Goal: Task Accomplishment & Management: Complete application form

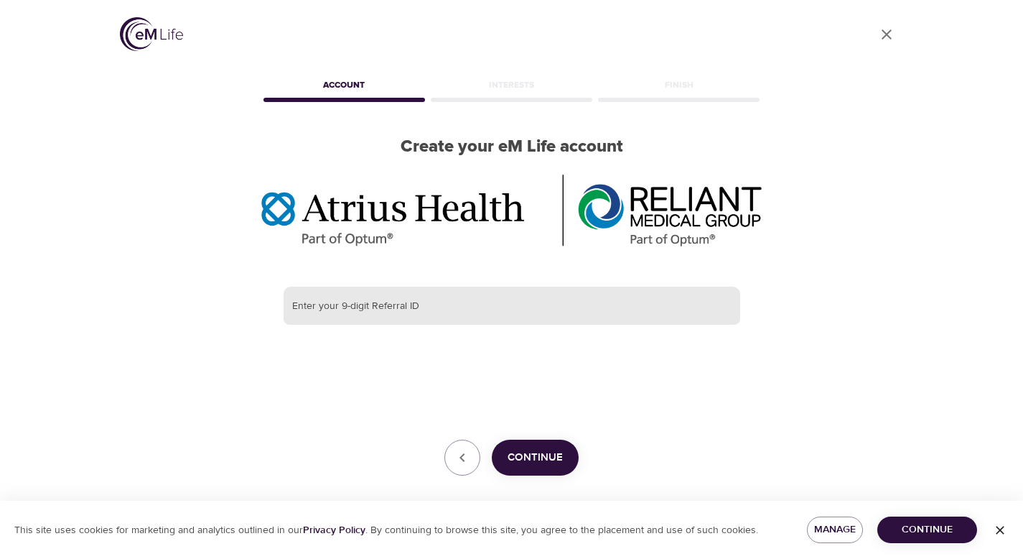
click at [374, 298] on input "text" at bounding box center [512, 305] width 457 height 39
paste input "383905806"
type input "383905806"
click at [541, 457] on span "Continue" at bounding box center [535, 457] width 55 height 19
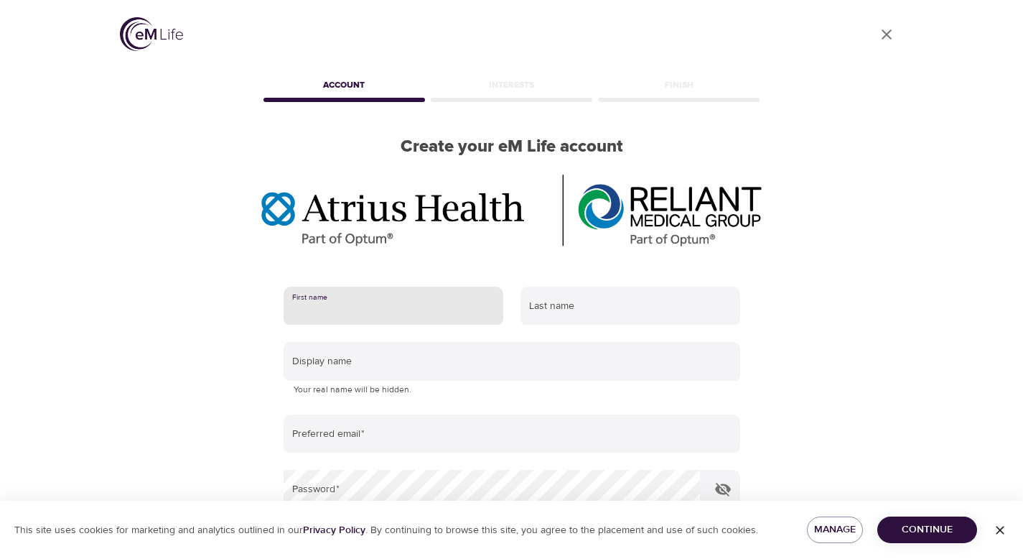
click at [424, 307] on input "text" at bounding box center [394, 305] width 220 height 39
type input "Elizabeth"
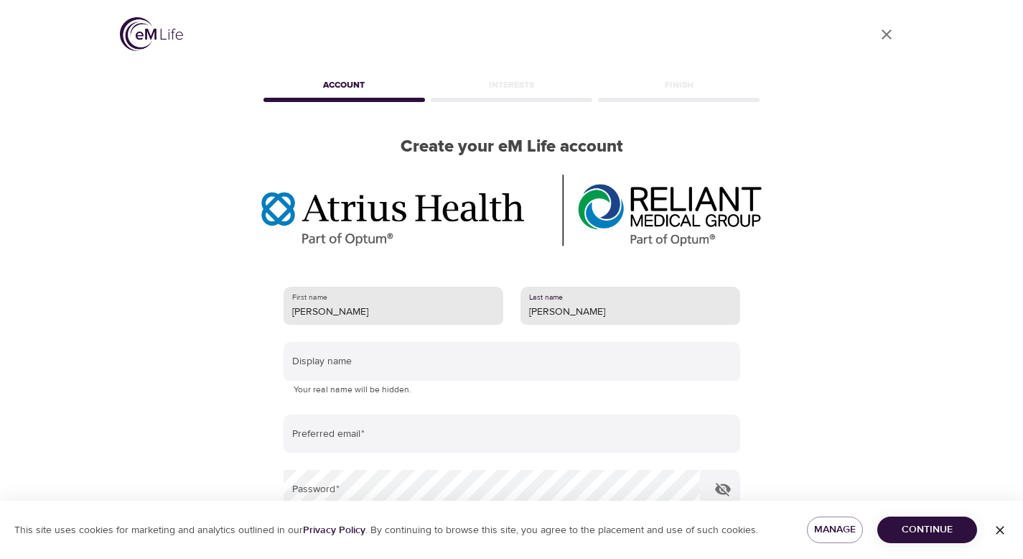
type input "Centeio"
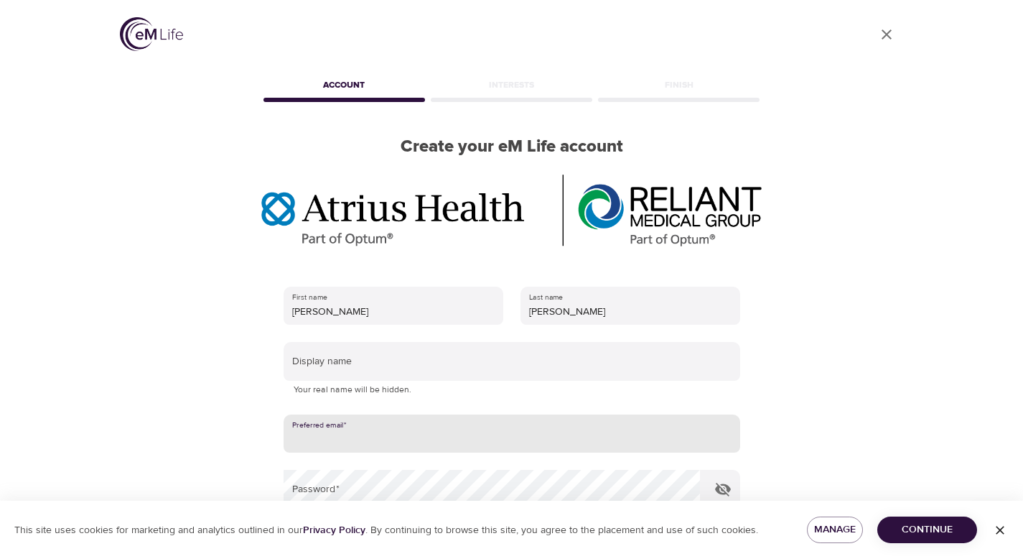
click at [429, 438] on input "email" at bounding box center [512, 433] width 457 height 39
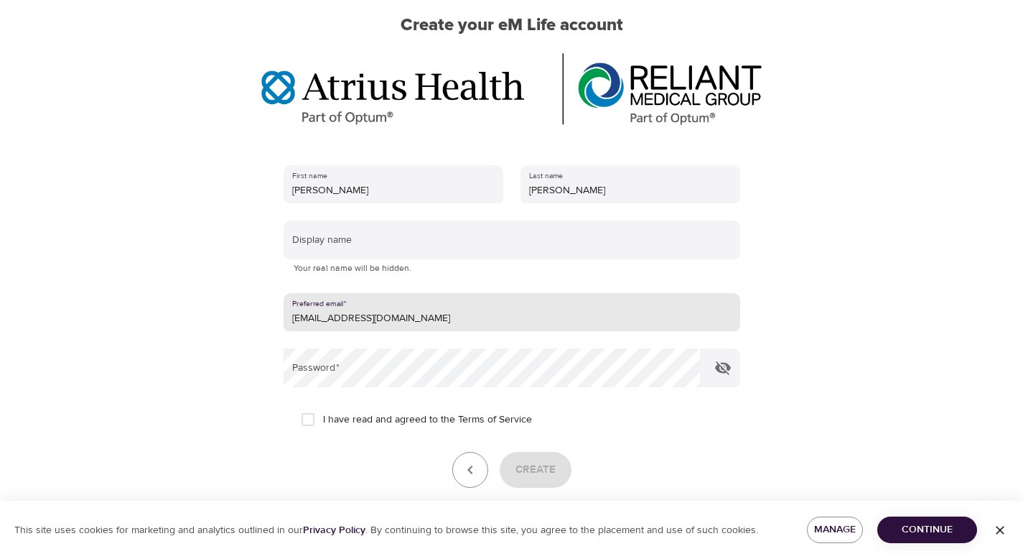
scroll to position [136, 0]
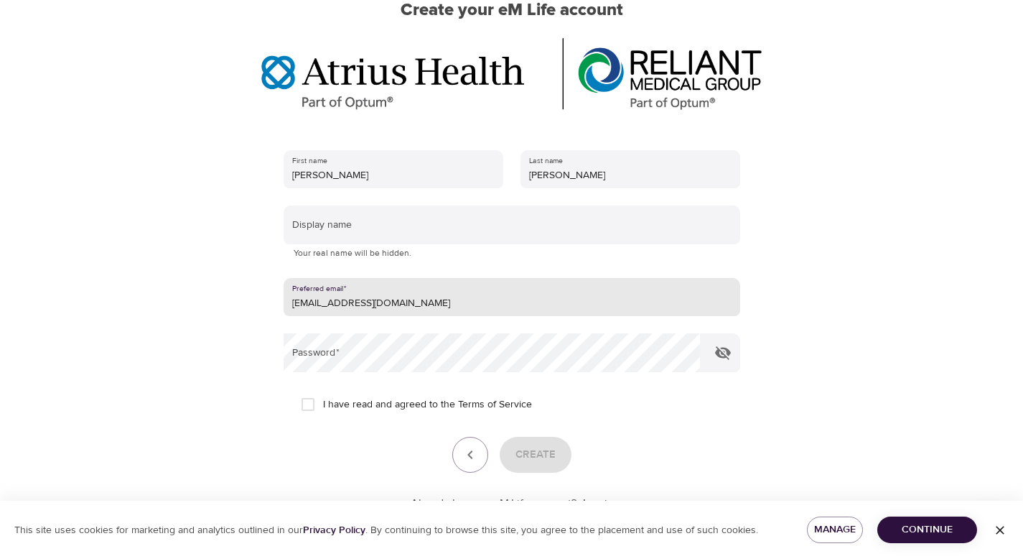
type input "elizabethcenteio2@gmail.com"
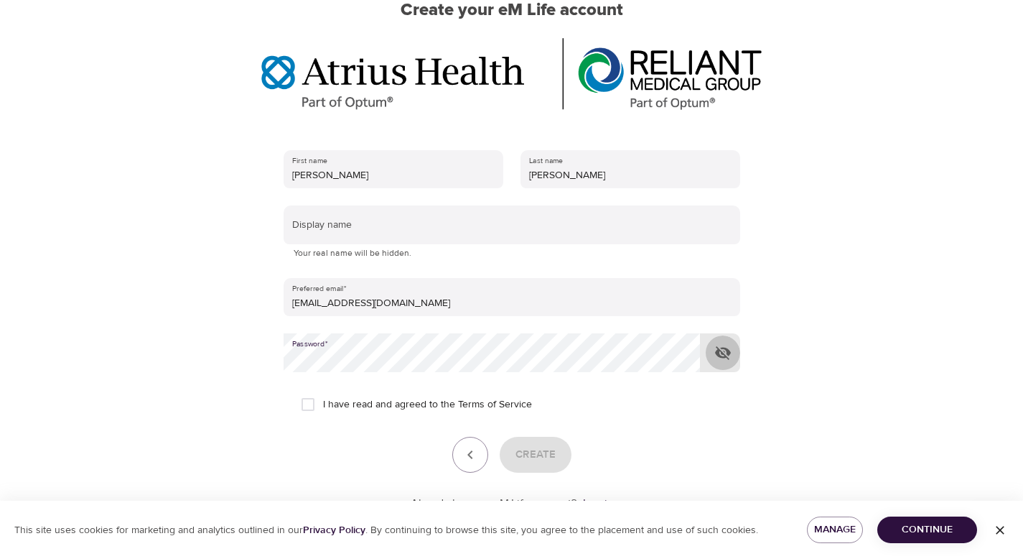
click at [722, 350] on icon "button" at bounding box center [723, 353] width 16 height 14
click at [479, 406] on link "Terms of Service" at bounding box center [495, 404] width 74 height 15
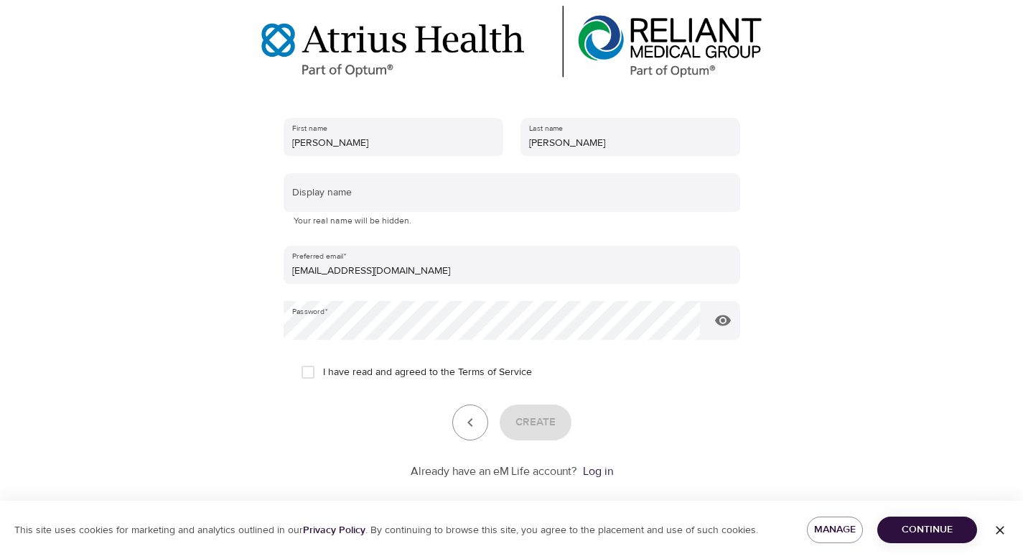
scroll to position [174, 0]
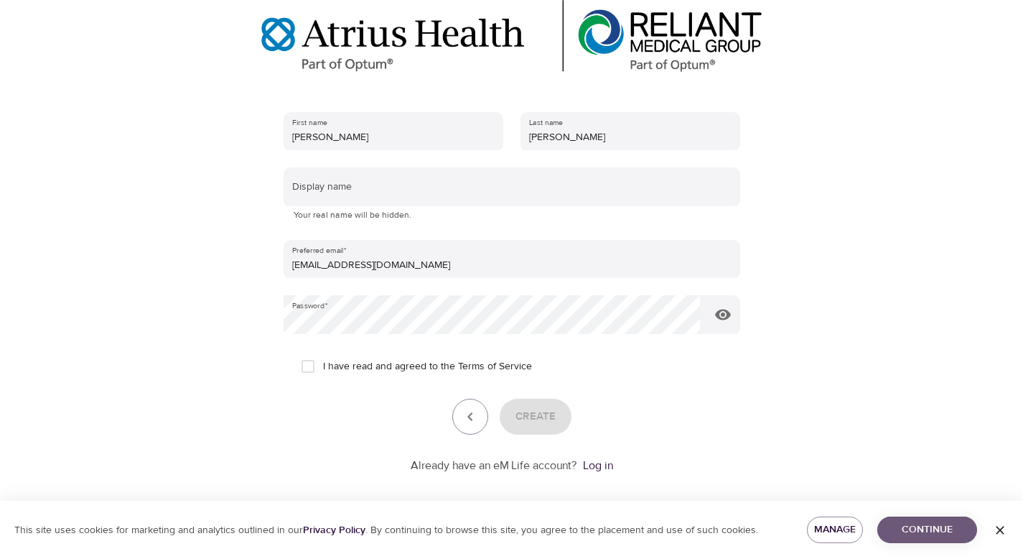
click at [939, 531] on span "Continue" at bounding box center [927, 530] width 77 height 18
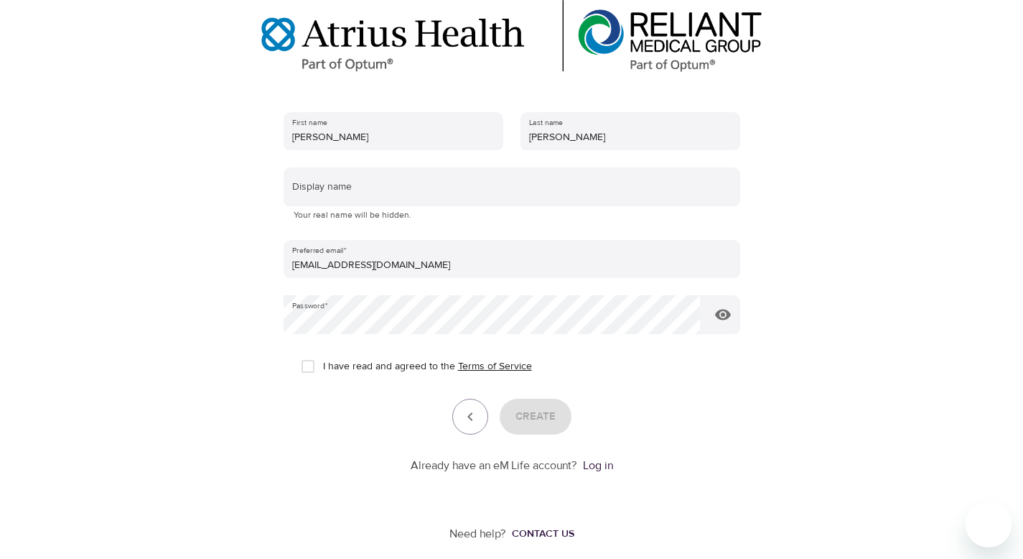
click at [495, 368] on link "Terms of Service" at bounding box center [495, 366] width 74 height 15
click at [304, 369] on input "I have read and agreed to the Terms of Service" at bounding box center [308, 366] width 30 height 30
checkbox input "true"
click at [549, 420] on span "Create" at bounding box center [535, 416] width 40 height 19
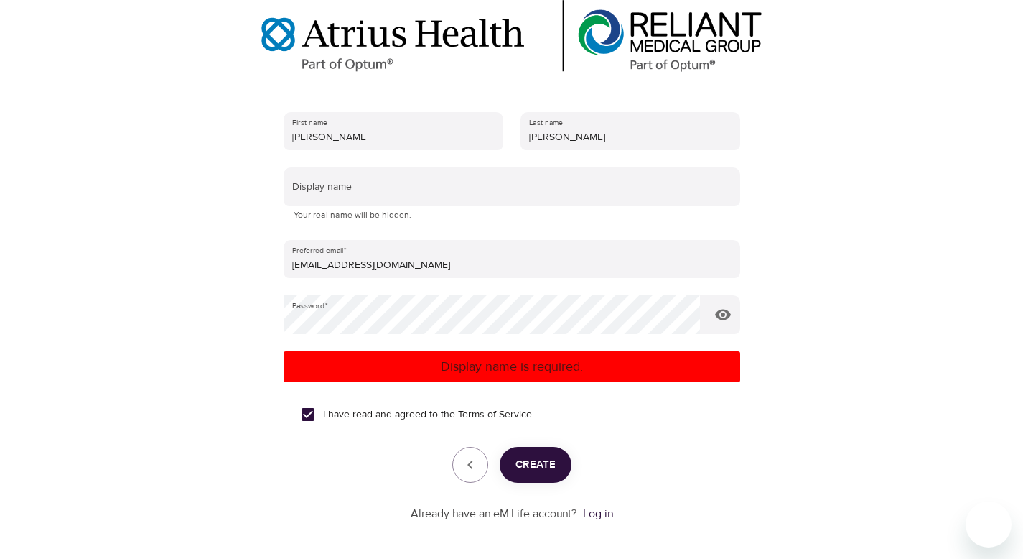
scroll to position [123, 0]
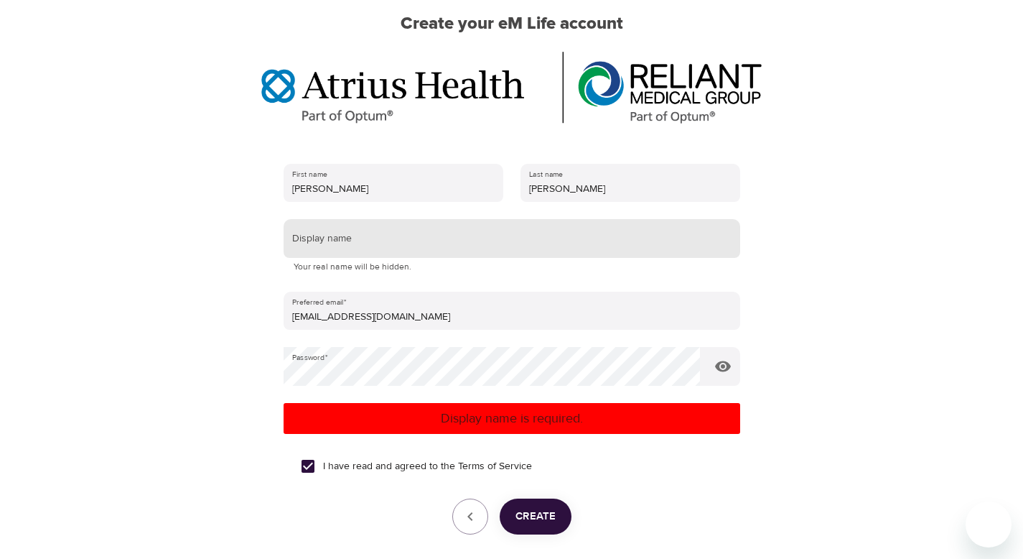
click at [466, 241] on input "text" at bounding box center [512, 238] width 457 height 39
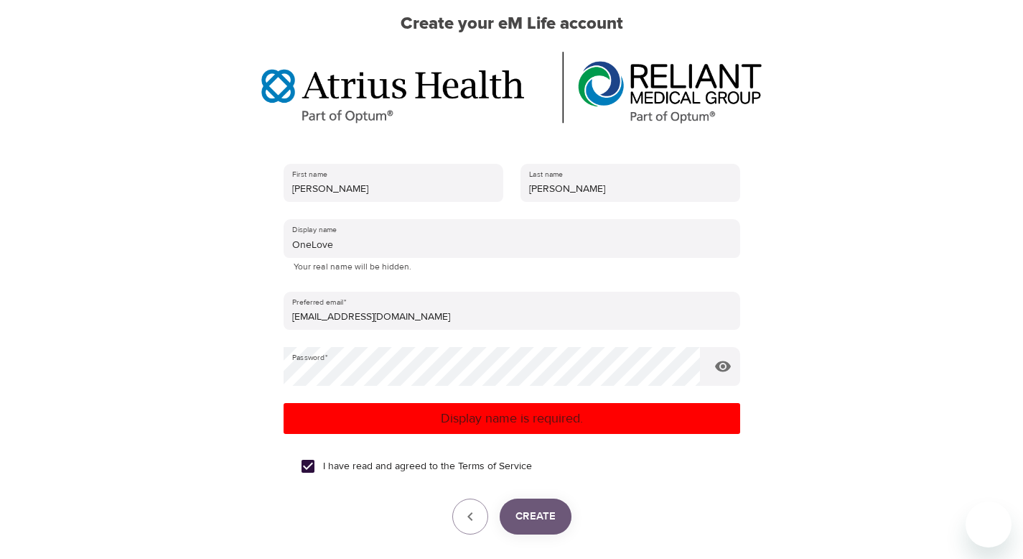
click at [549, 518] on span "Create" at bounding box center [535, 516] width 40 height 19
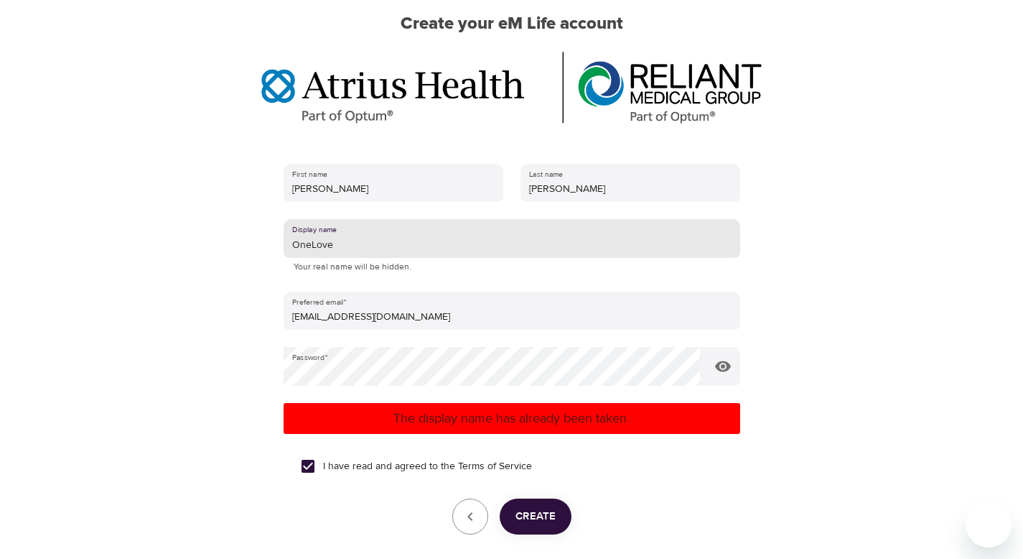
drag, startPoint x: 347, startPoint y: 248, endPoint x: 278, endPoint y: 246, distance: 69.7
click at [278, 246] on div "First name Elizabeth Last name Centeio Display name OneLove Your real name will…" at bounding box center [512, 369] width 503 height 456
click at [356, 246] on input "PeaceLoveandHappiness" at bounding box center [512, 238] width 457 height 39
type input "PeaceLove&Happiness"
click at [533, 521] on span "Create" at bounding box center [535, 516] width 40 height 19
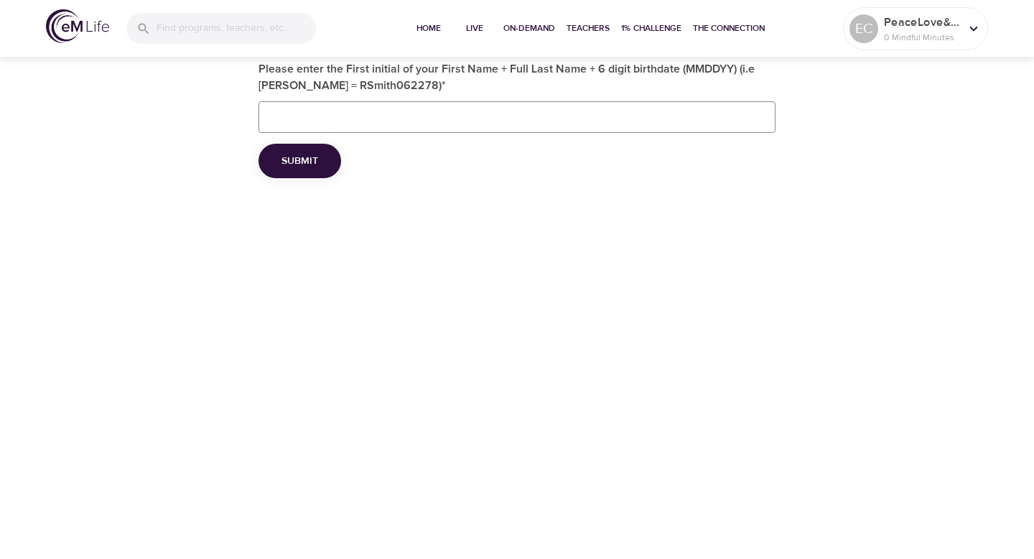
click at [457, 116] on input "Please enter the First initial of your First Name + Full Last Name + 6 digit bi…" at bounding box center [516, 117] width 517 height 32
type input "ECenteio01101976"
click at [319, 159] on button "Submit" at bounding box center [299, 161] width 83 height 35
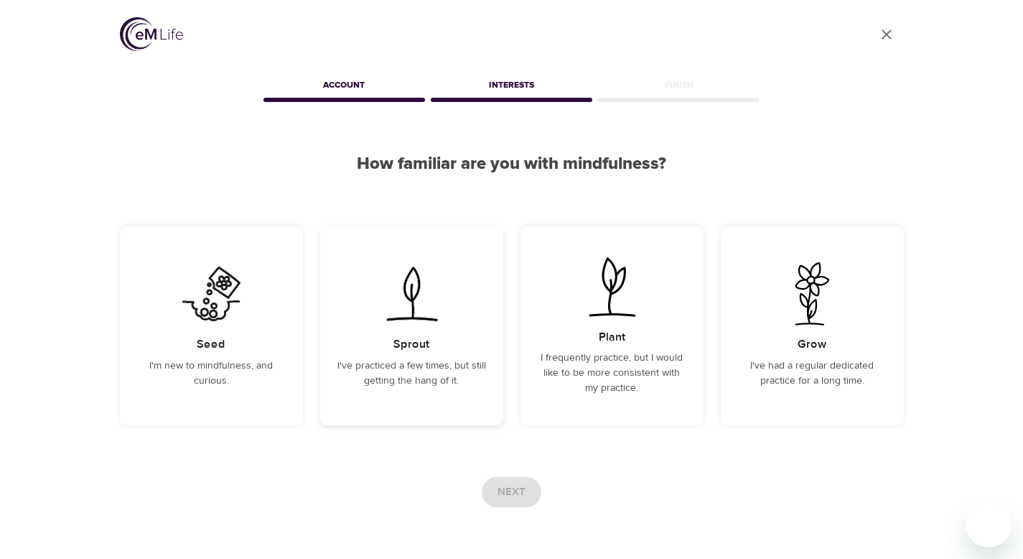
click at [411, 324] on img at bounding box center [411, 293] width 73 height 63
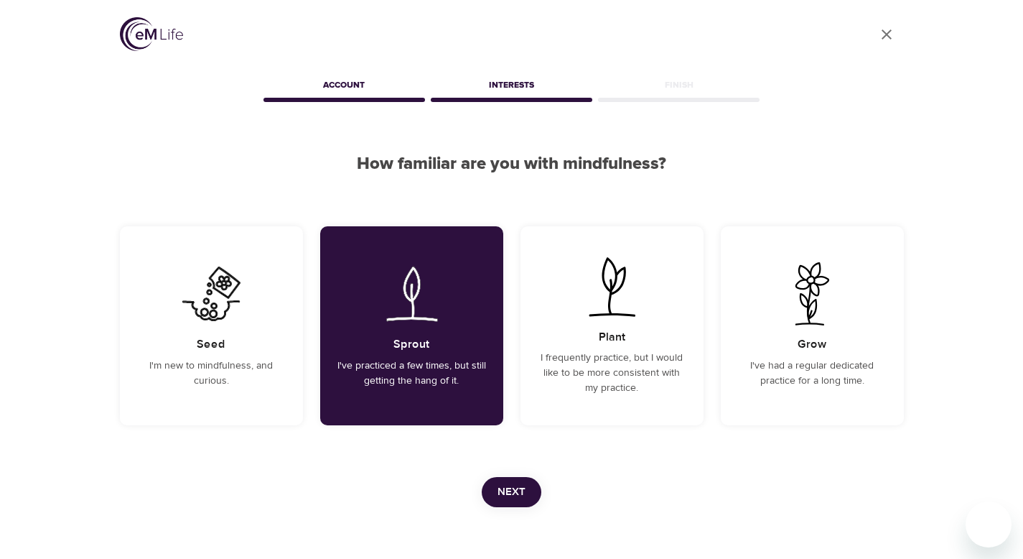
click at [510, 491] on span "Next" at bounding box center [512, 491] width 28 height 19
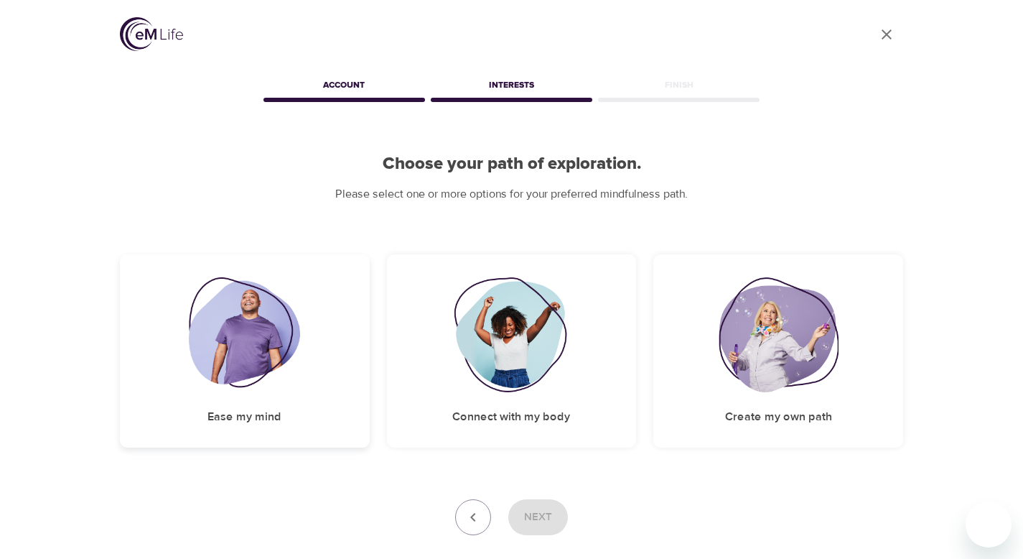
click at [294, 381] on img at bounding box center [244, 334] width 111 height 115
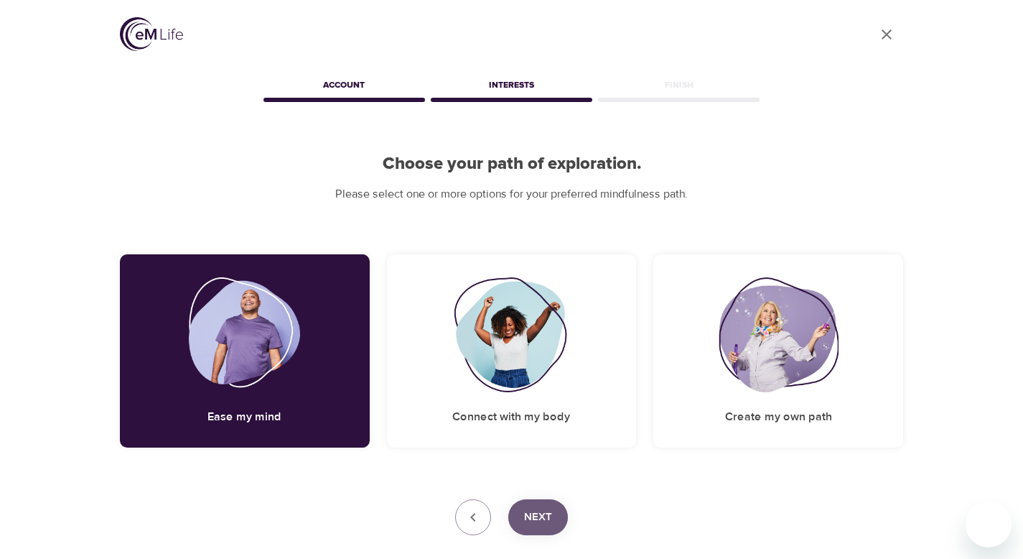
click at [546, 518] on span "Next" at bounding box center [538, 517] width 28 height 19
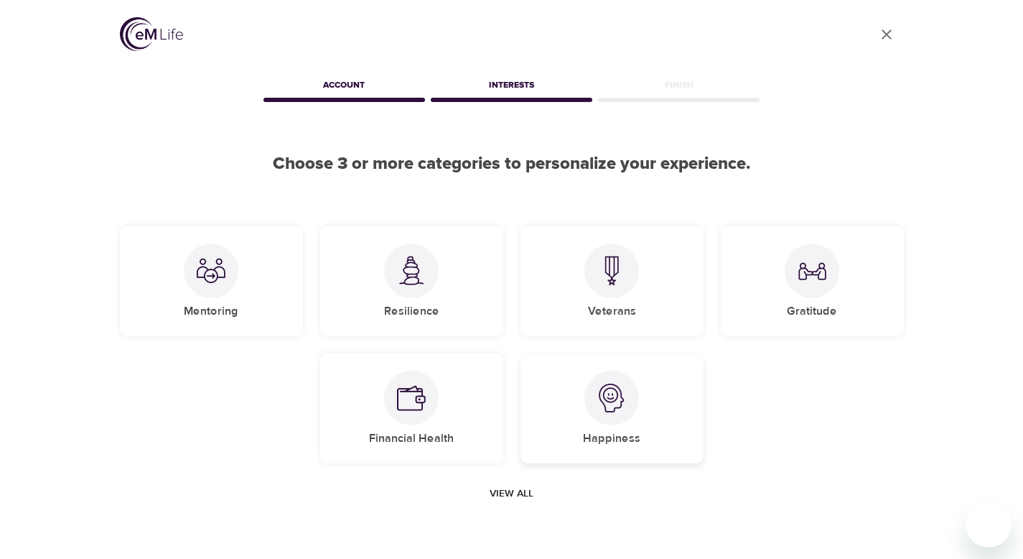
click at [604, 418] on div at bounding box center [611, 397] width 55 height 55
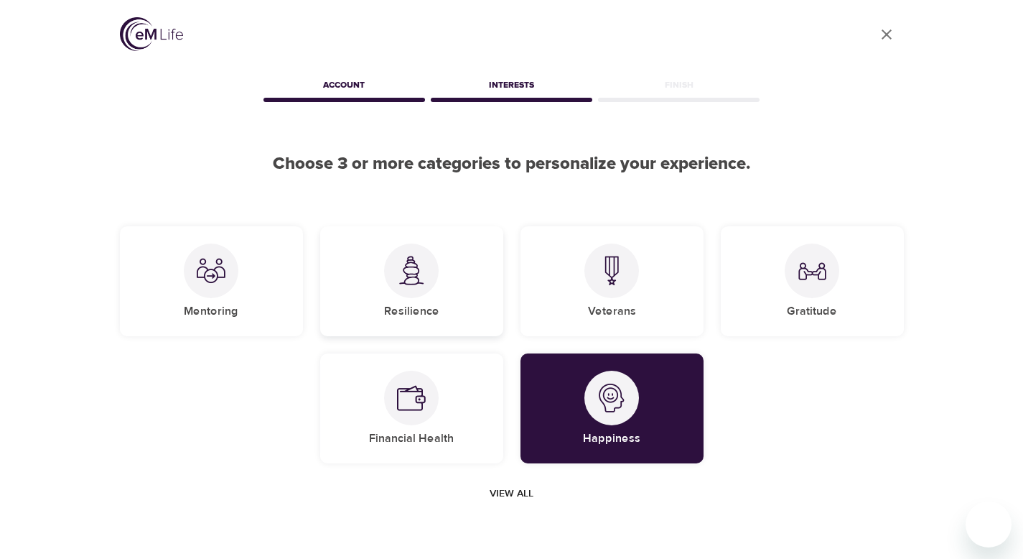
click at [422, 304] on h5 "Resilience" at bounding box center [411, 311] width 55 height 15
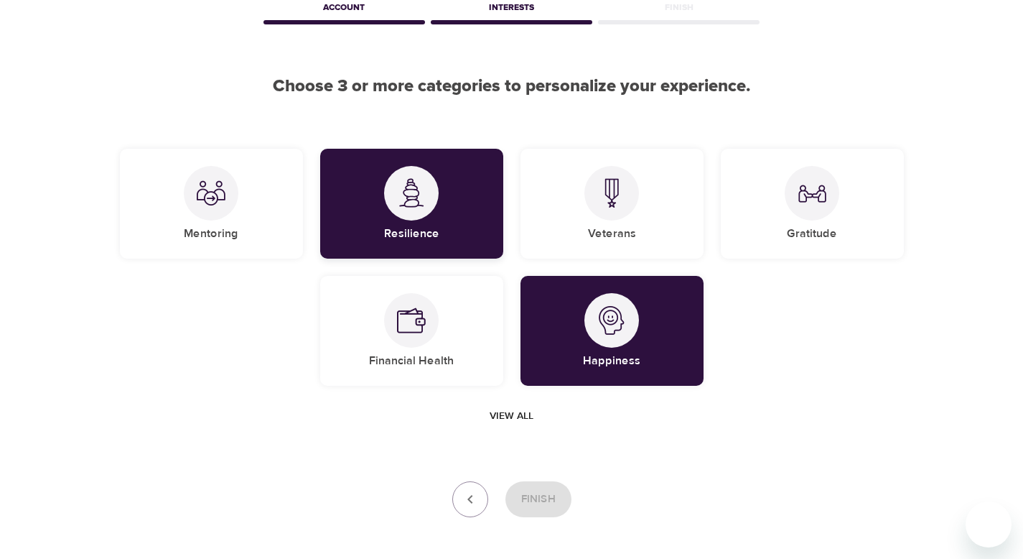
scroll to position [83, 0]
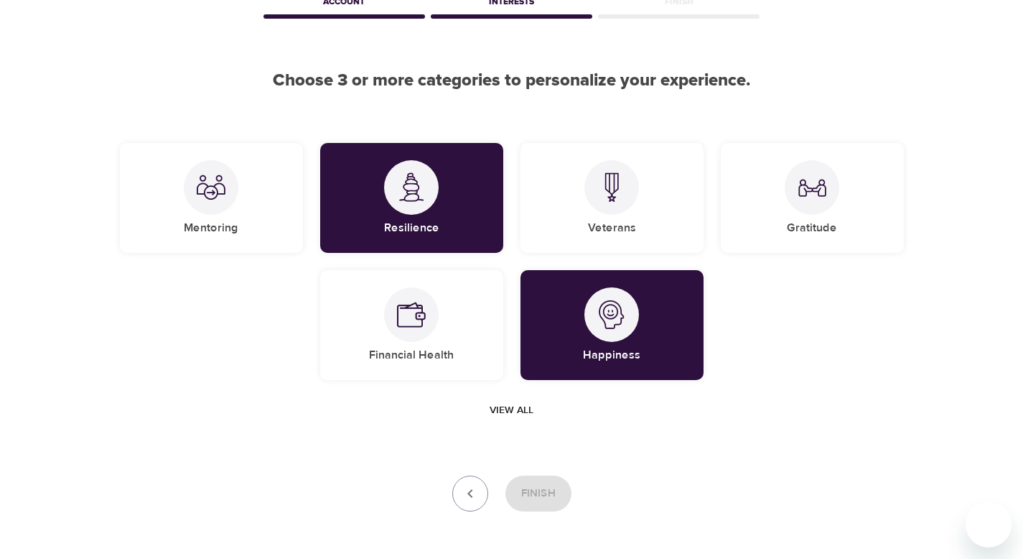
click at [519, 411] on span "View all" at bounding box center [512, 410] width 44 height 18
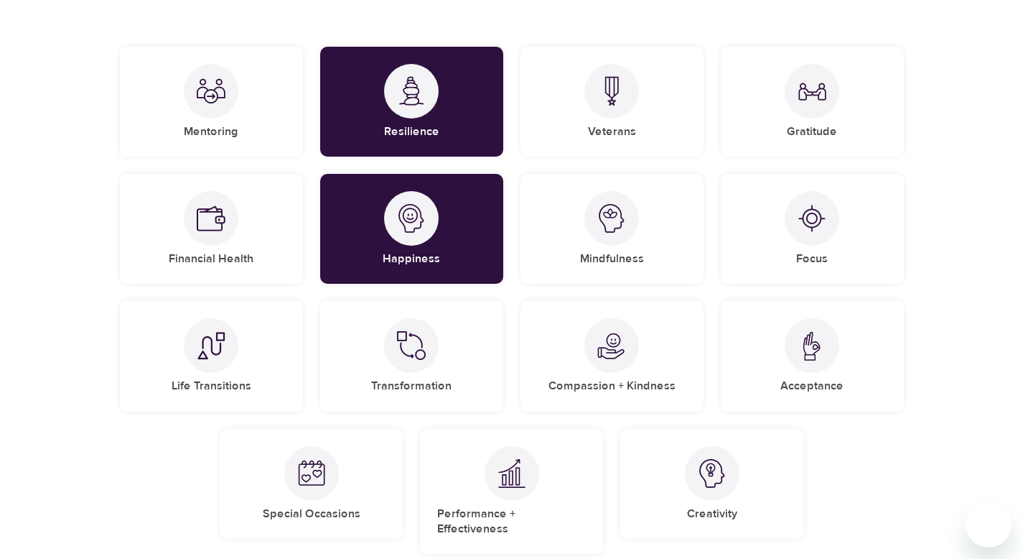
scroll to position [178, 0]
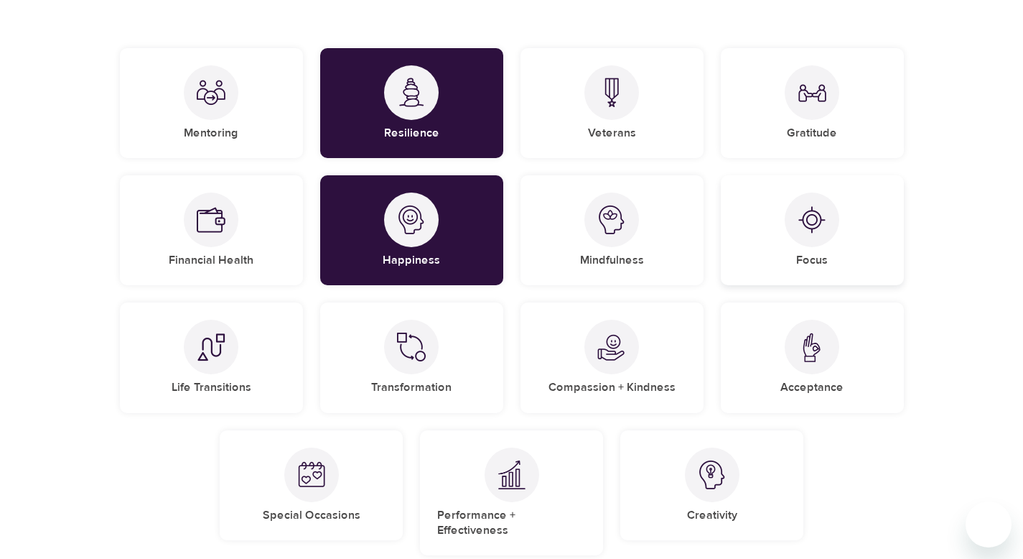
click at [845, 275] on div "Focus" at bounding box center [812, 230] width 183 height 110
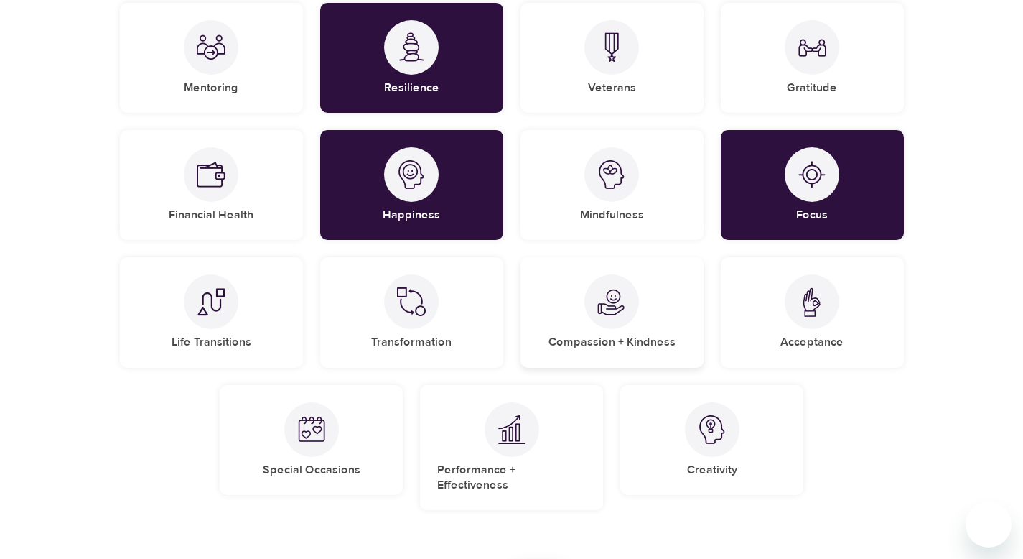
scroll to position [279, 0]
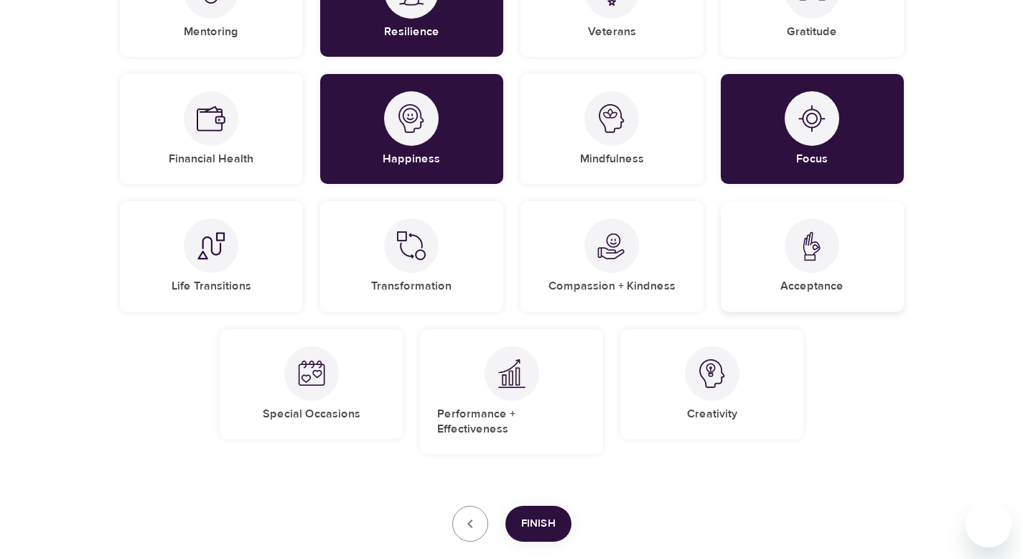
click at [774, 264] on div "Acceptance" at bounding box center [812, 256] width 183 height 110
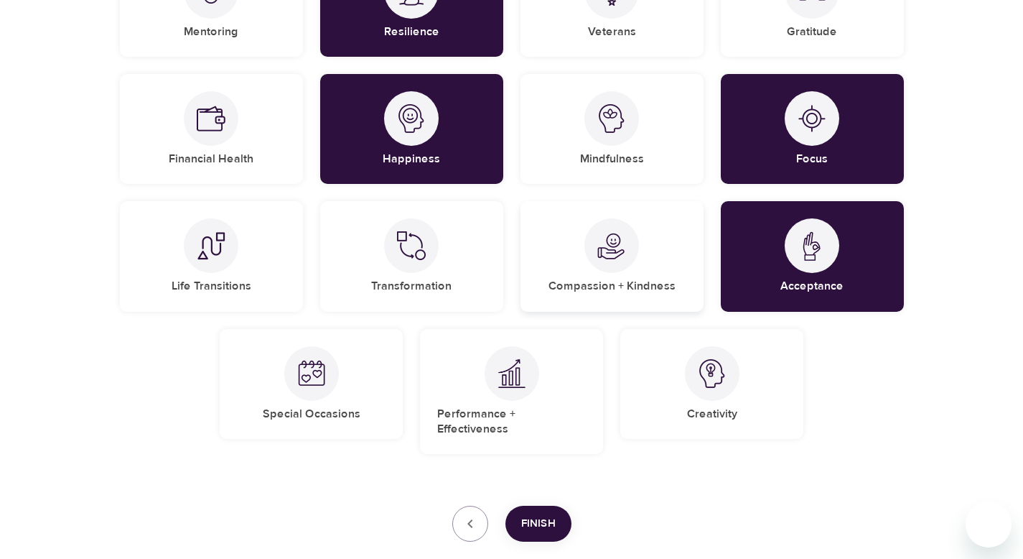
click at [652, 272] on div "Compassion + Kindness" at bounding box center [612, 256] width 183 height 110
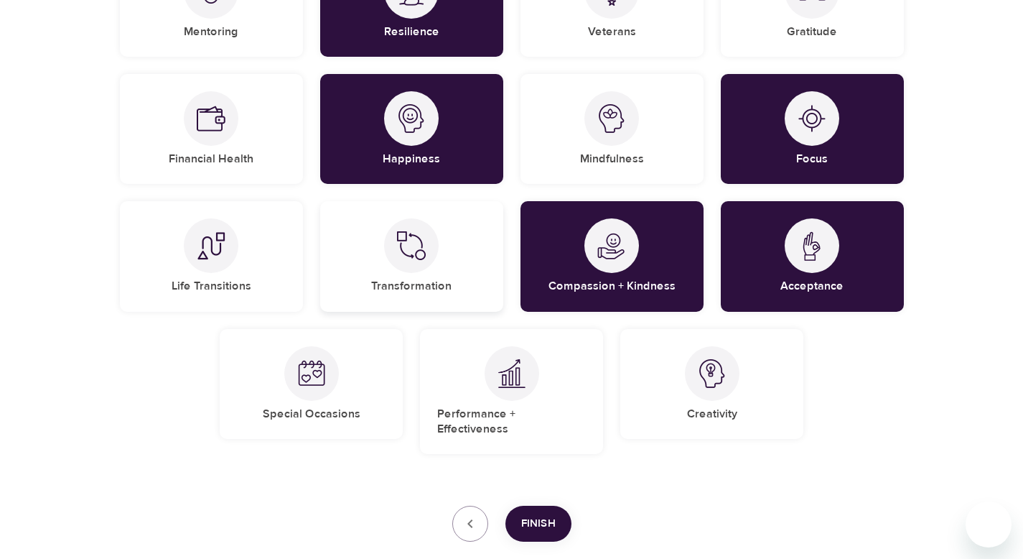
click at [433, 299] on div "Transformation" at bounding box center [411, 256] width 183 height 110
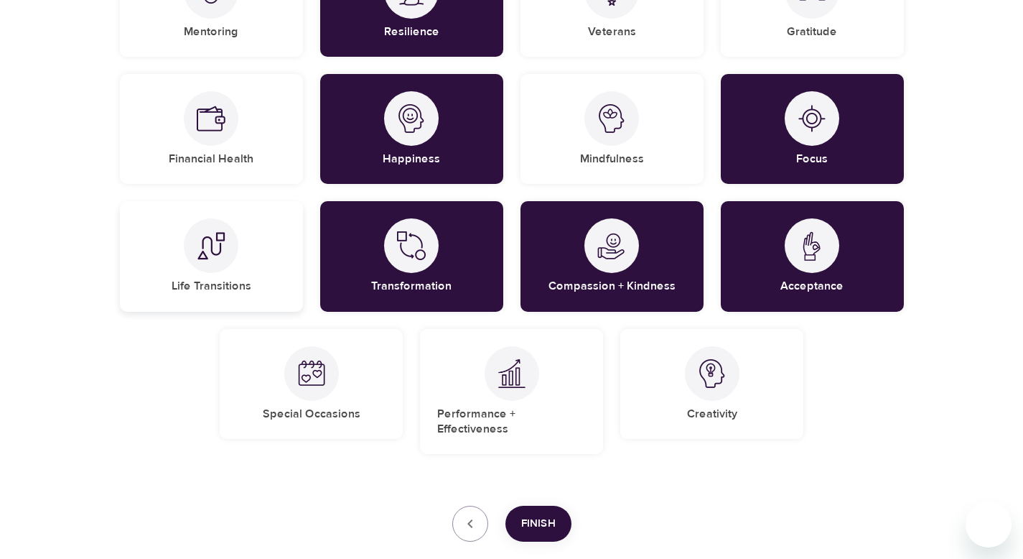
click at [267, 277] on div "Life Transitions" at bounding box center [211, 256] width 183 height 110
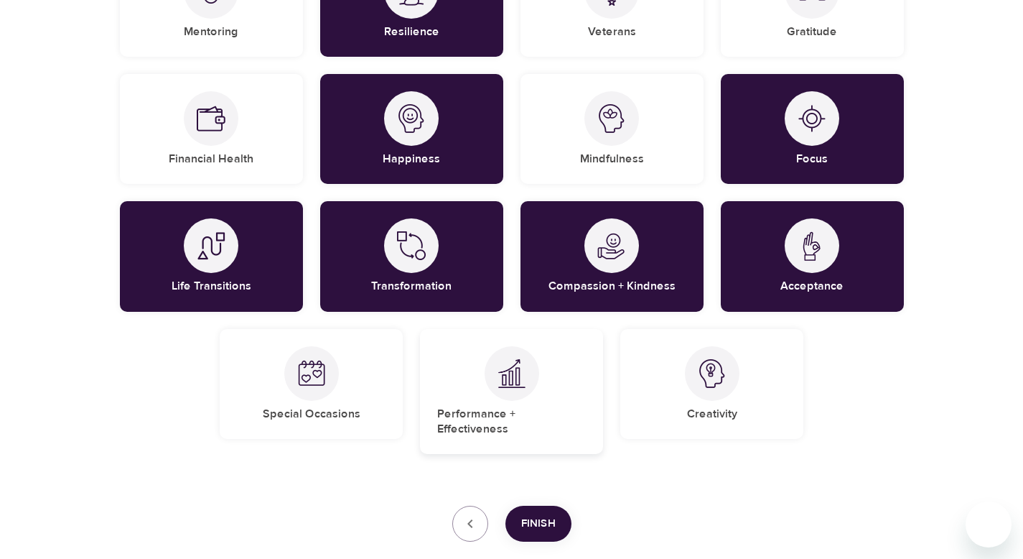
click at [508, 406] on h5 "Performance + Effectiveness" at bounding box center [511, 421] width 149 height 31
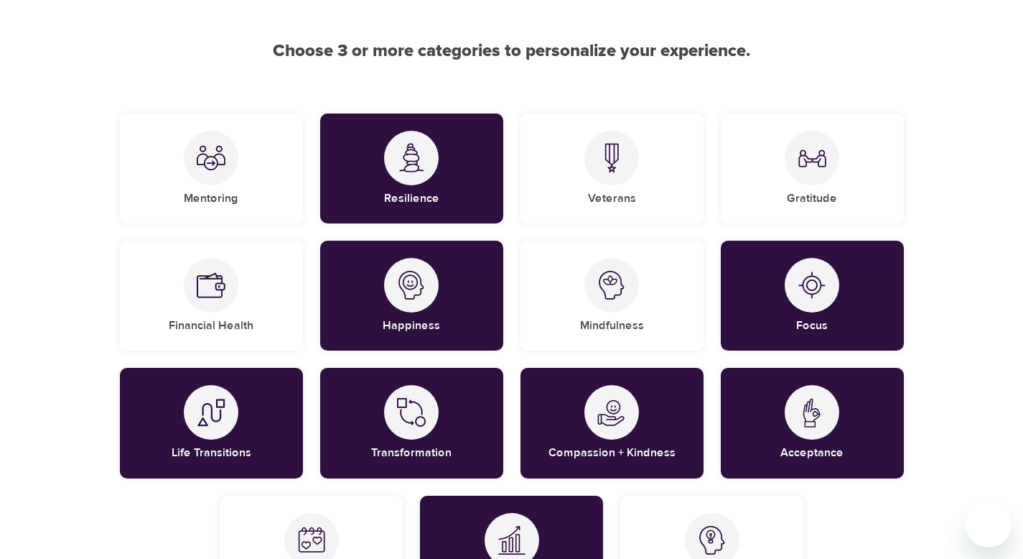
scroll to position [108, 0]
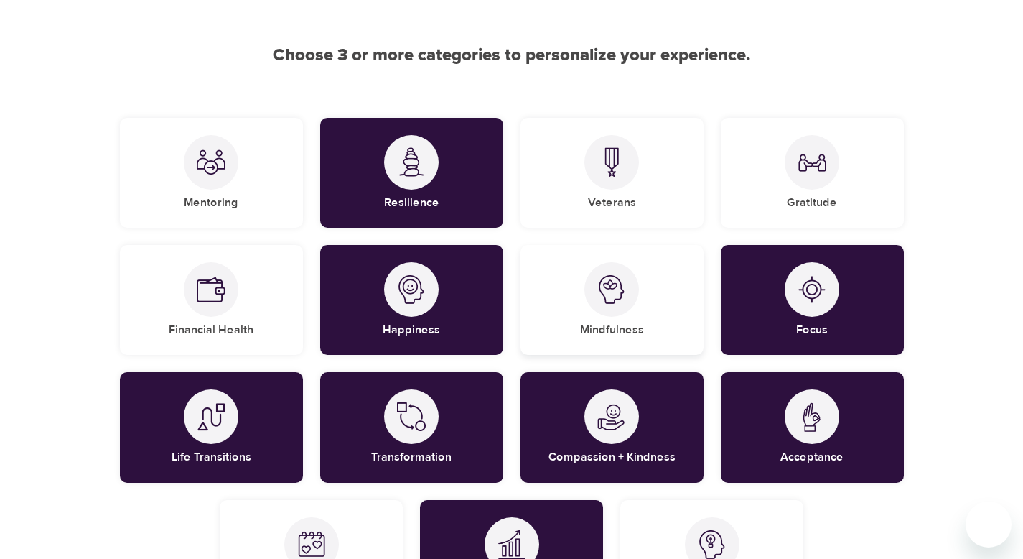
click at [636, 314] on div "Mindfulness" at bounding box center [612, 300] width 183 height 110
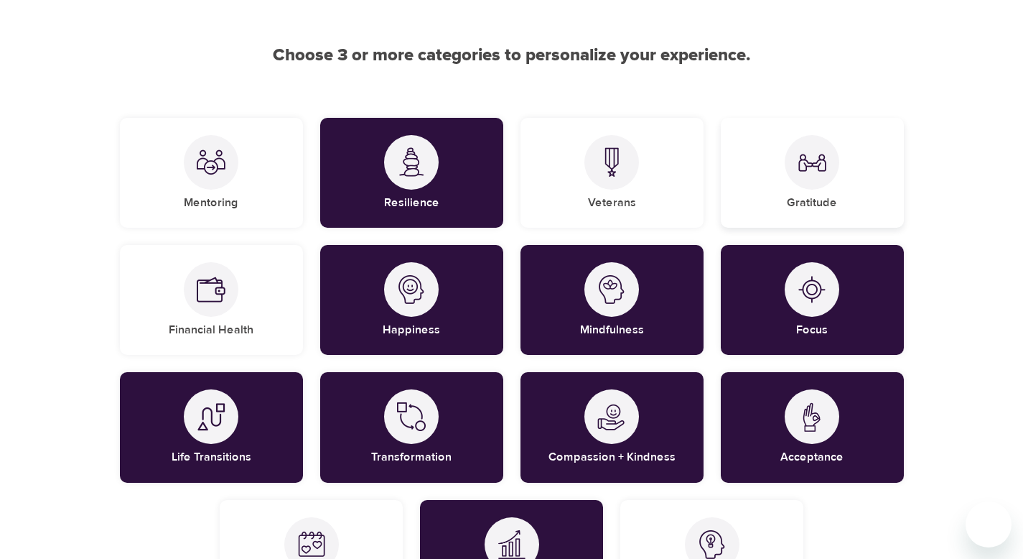
click at [851, 202] on div "Gratitude" at bounding box center [812, 173] width 183 height 110
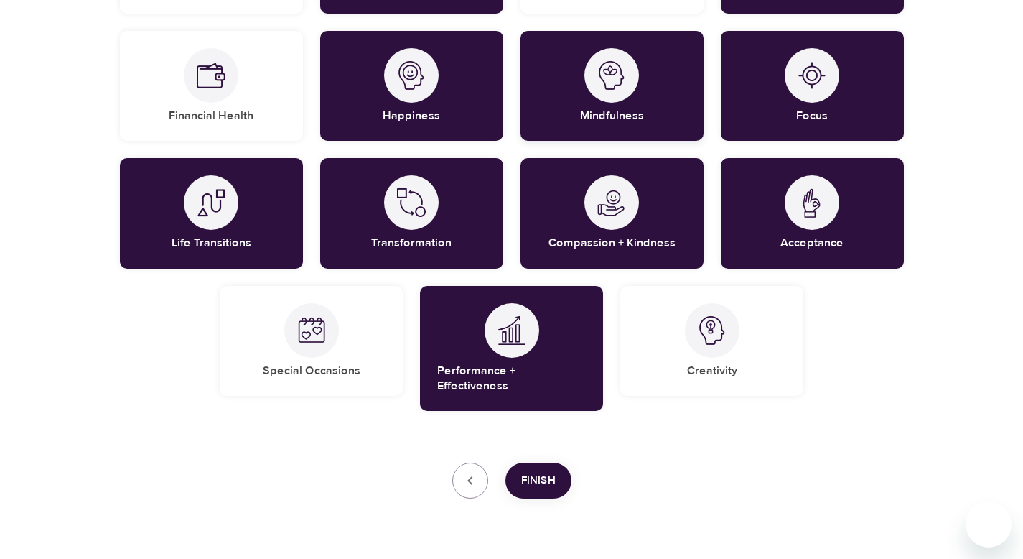
scroll to position [350, 0]
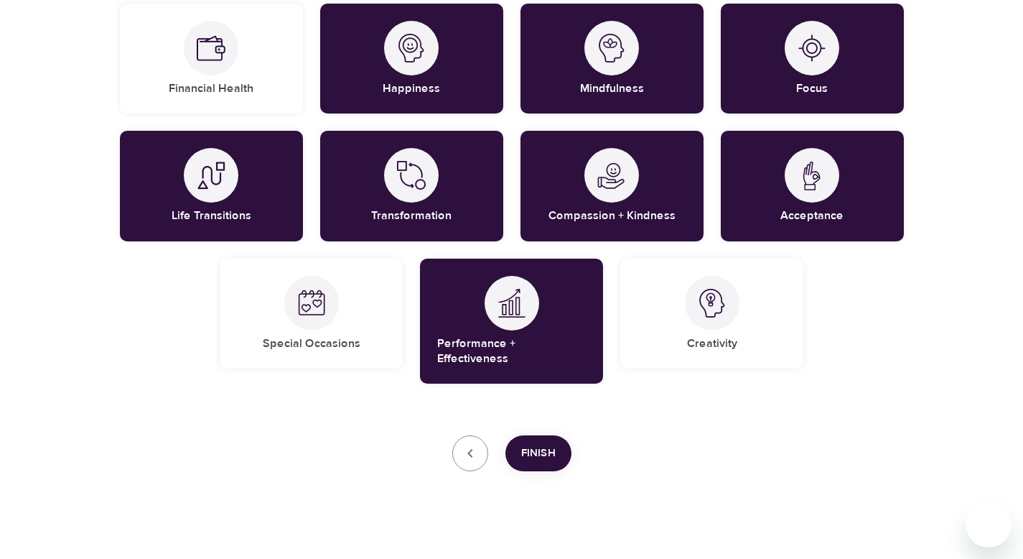
click at [545, 444] on span "Finish" at bounding box center [538, 453] width 34 height 19
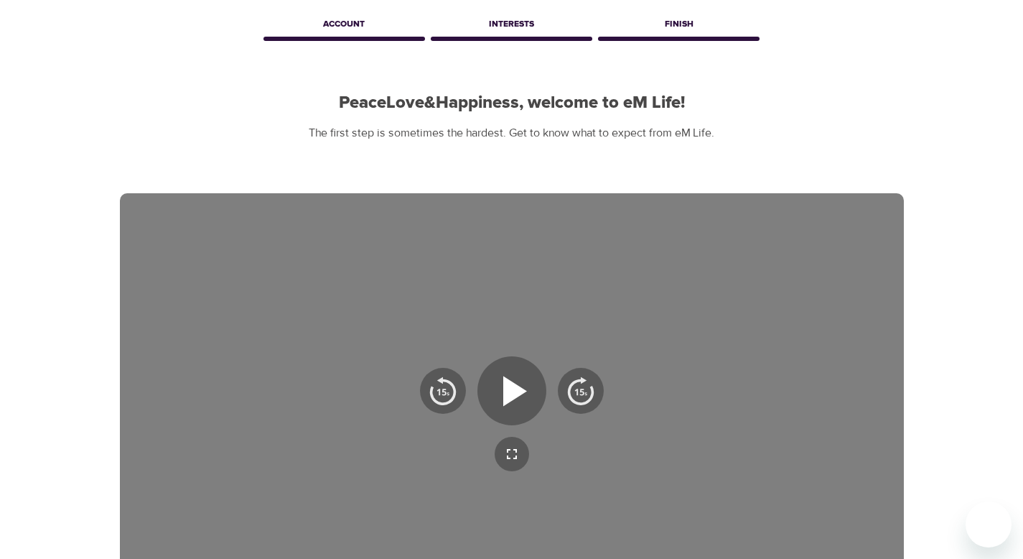
scroll to position [0, 0]
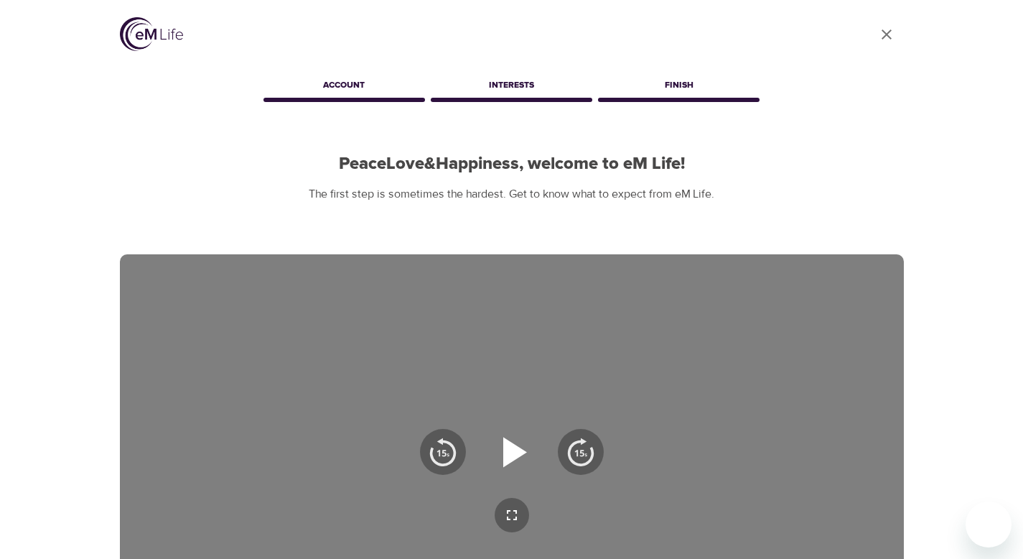
click at [505, 457] on icon "button" at bounding box center [515, 452] width 24 height 30
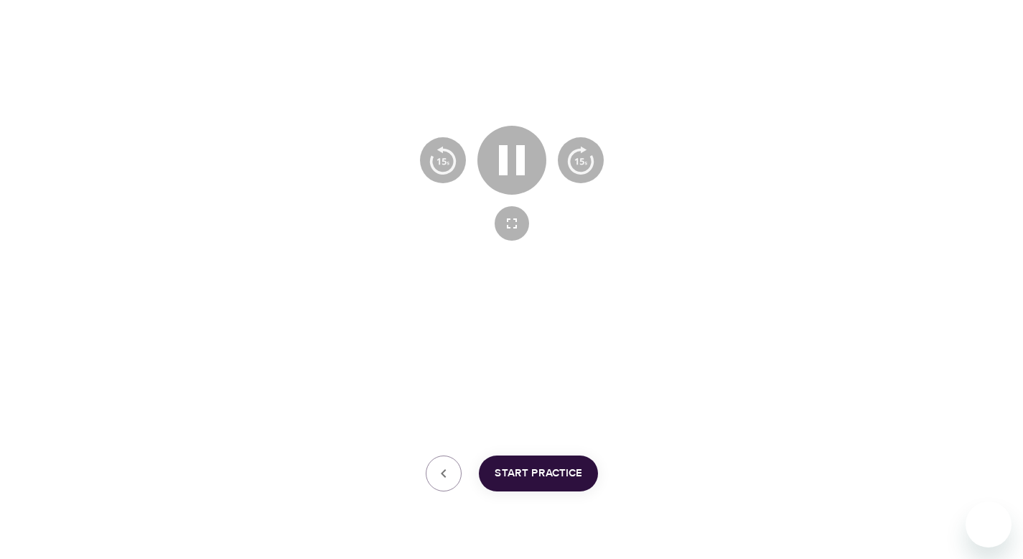
scroll to position [326, 0]
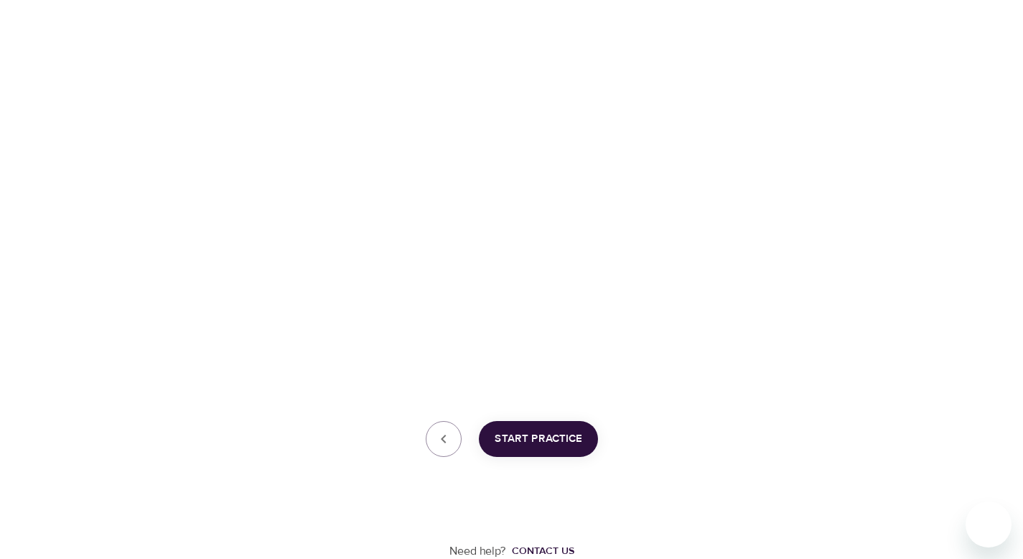
click at [549, 432] on span "Start Practice" at bounding box center [539, 438] width 88 height 19
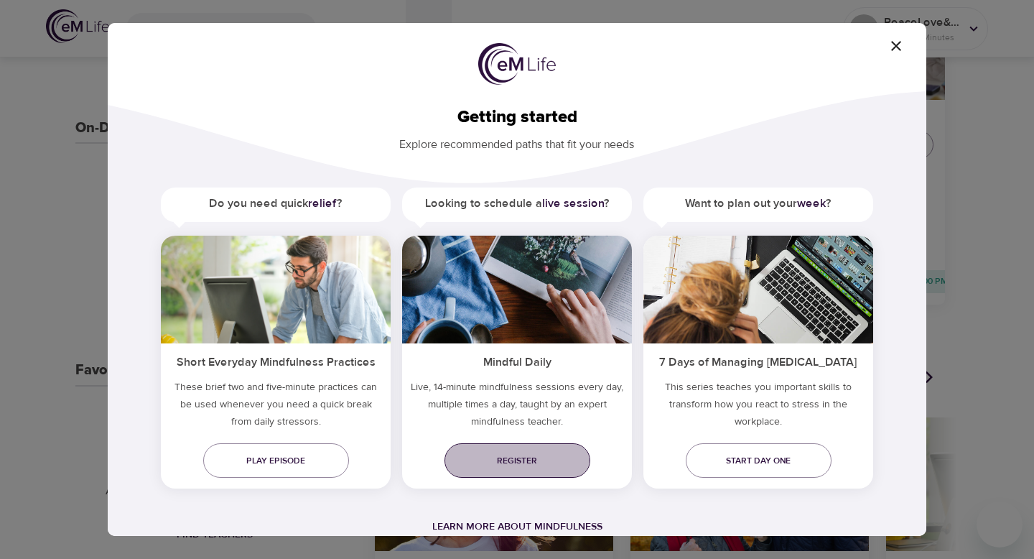
click at [547, 454] on span "Register" at bounding box center [517, 460] width 123 height 15
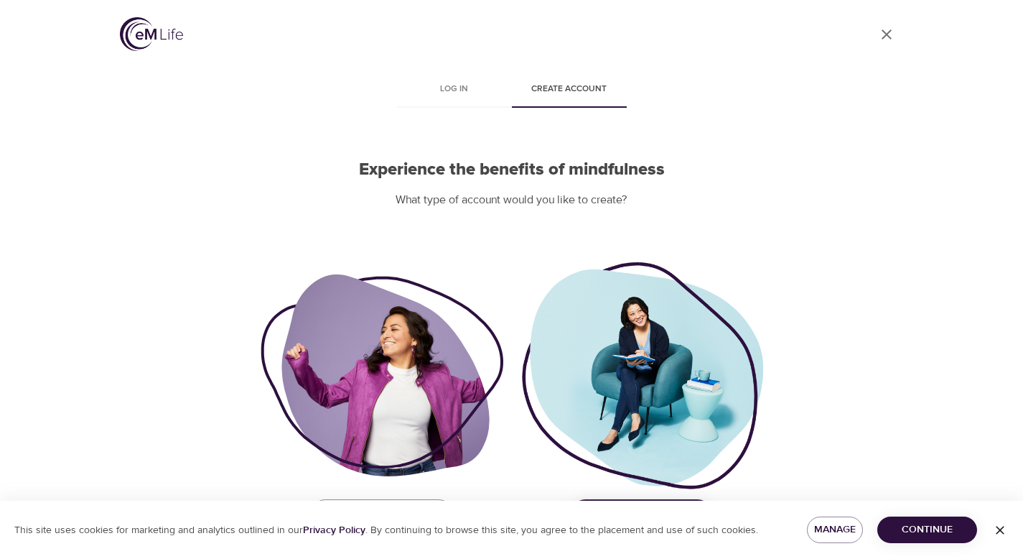
scroll to position [45, 0]
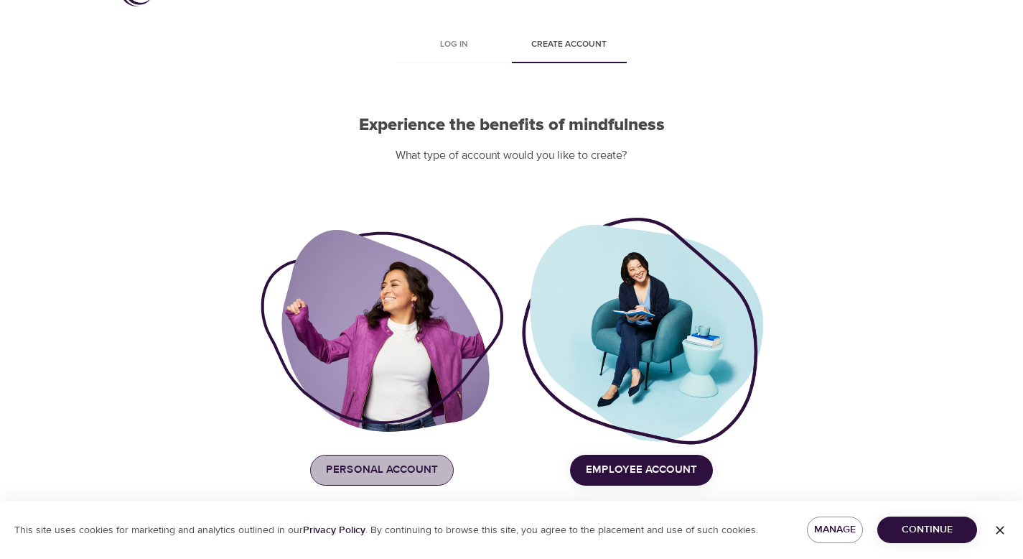
click at [409, 465] on span "Personal Account" at bounding box center [382, 469] width 112 height 19
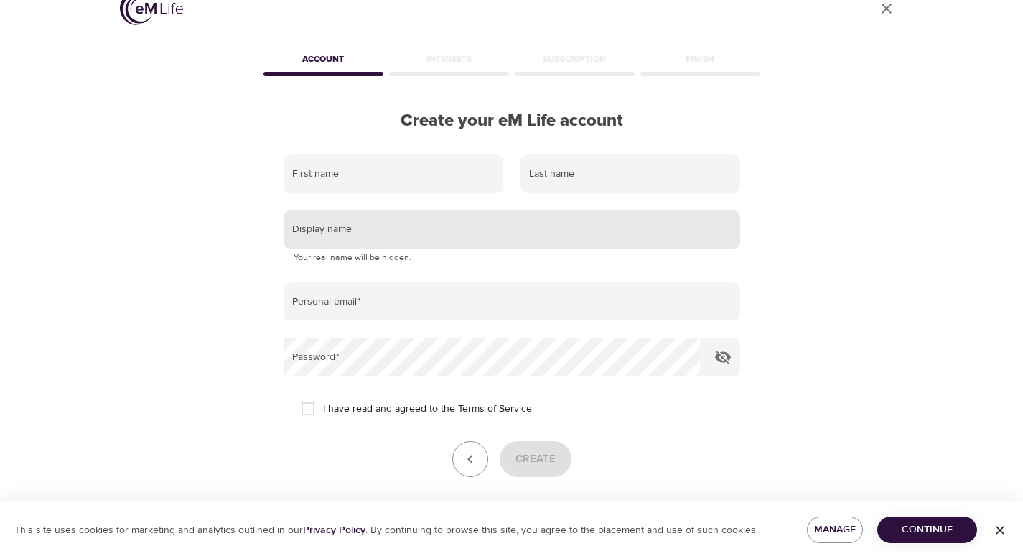
scroll to position [5, 0]
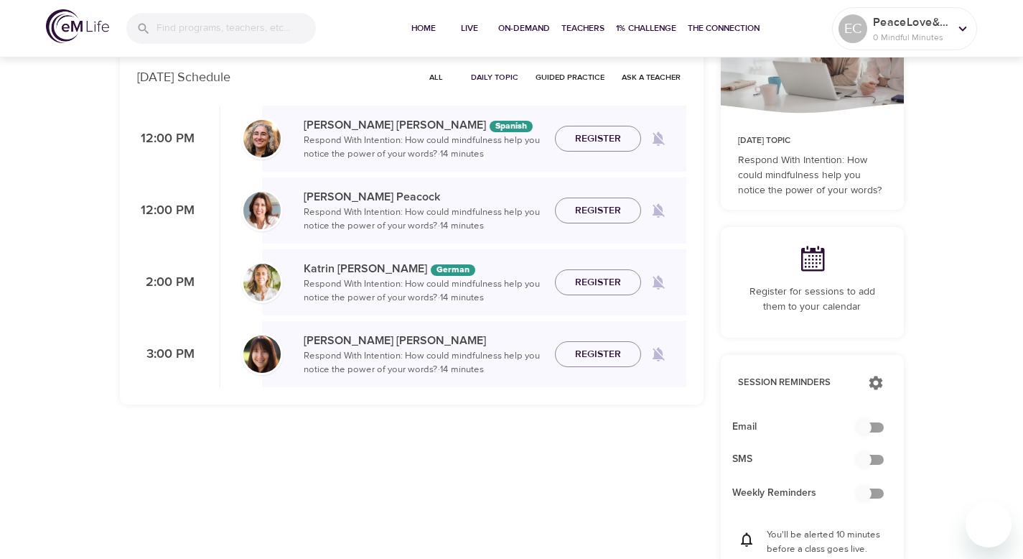
scroll to position [188, 0]
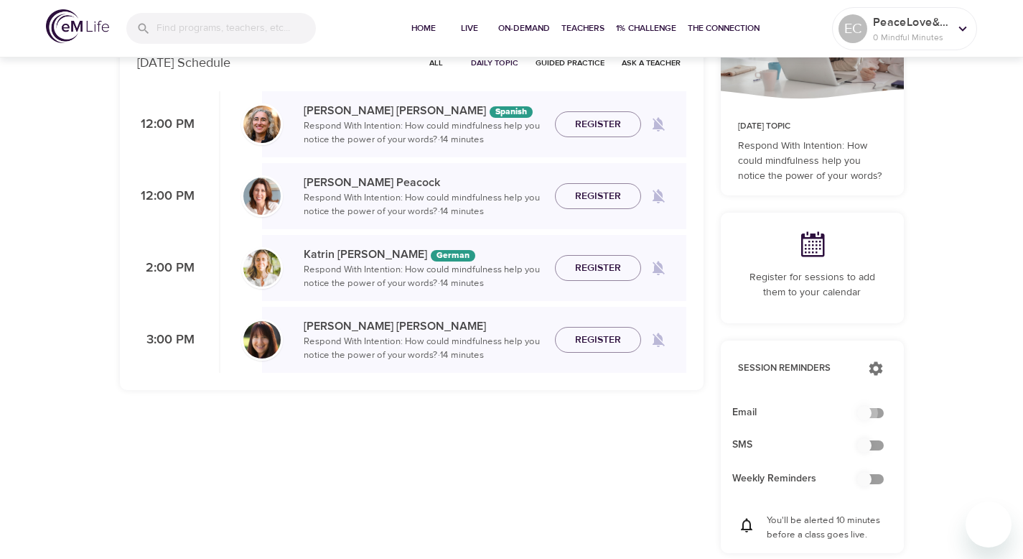
click at [880, 411] on input "checkbox" at bounding box center [864, 412] width 82 height 27
checkbox input "true"
click at [873, 444] on input "checkbox" at bounding box center [864, 444] width 82 height 27
checkbox input "false"
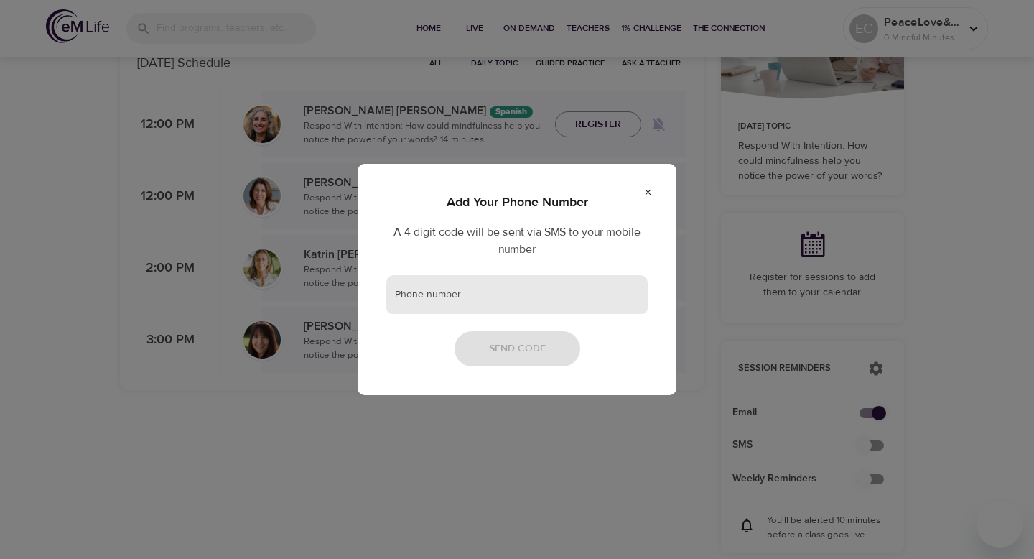
click at [579, 295] on input "text" at bounding box center [516, 294] width 261 height 39
type input "6176942193"
drag, startPoint x: 531, startPoint y: 344, endPoint x: 478, endPoint y: 302, distance: 67.4
click at [478, 301] on div "Add Your Phone Number A 4 digit code will be sent via SMS to your mobile number…" at bounding box center [517, 279] width 319 height 230
drag, startPoint x: 478, startPoint y: 302, endPoint x: 353, endPoint y: 302, distance: 124.9
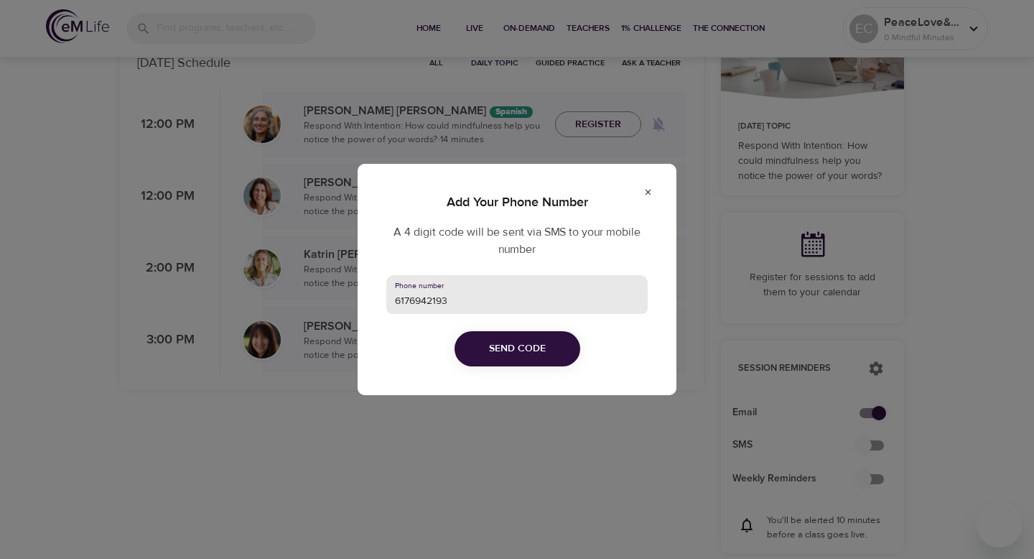
click at [353, 302] on div "Add Your Phone Number A 4 digit code will be sent via SMS to your mobile number…" at bounding box center [517, 279] width 1034 height 559
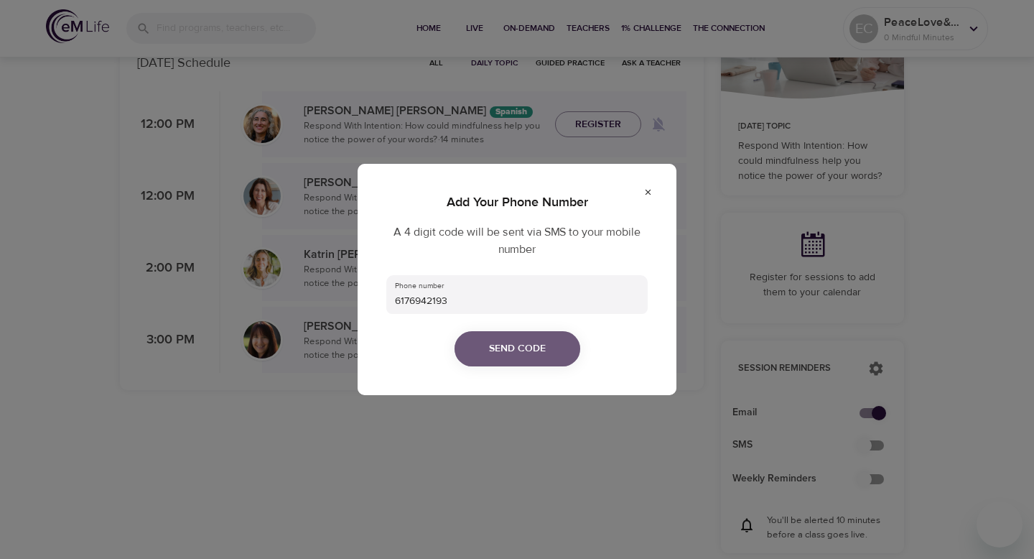
click at [494, 345] on span "Send Code" at bounding box center [517, 349] width 57 height 18
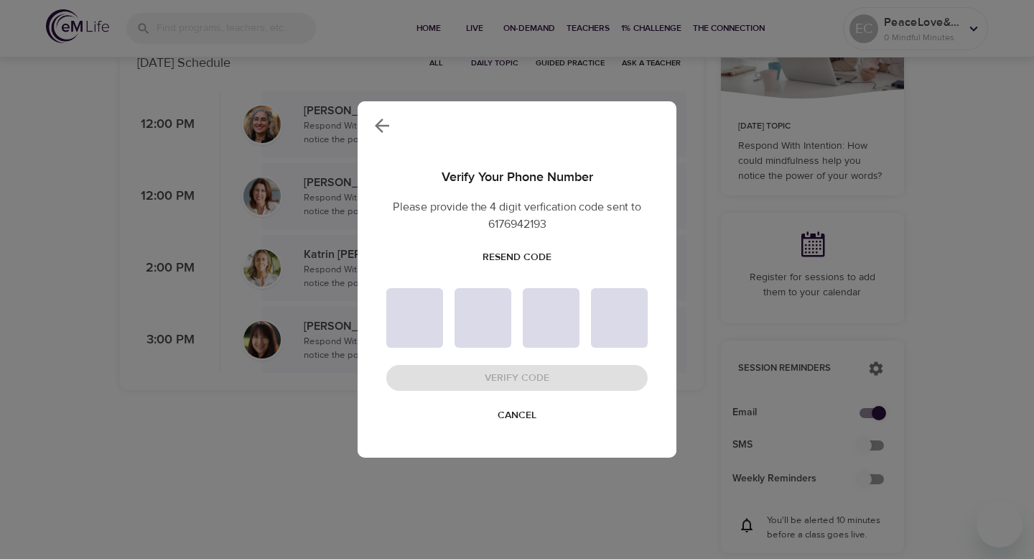
click at [526, 255] on span "Resend Code" at bounding box center [516, 257] width 69 height 18
click at [540, 256] on span "Resend Code" at bounding box center [516, 257] width 69 height 18
click at [518, 417] on span "Cancel" at bounding box center [517, 415] width 39 height 18
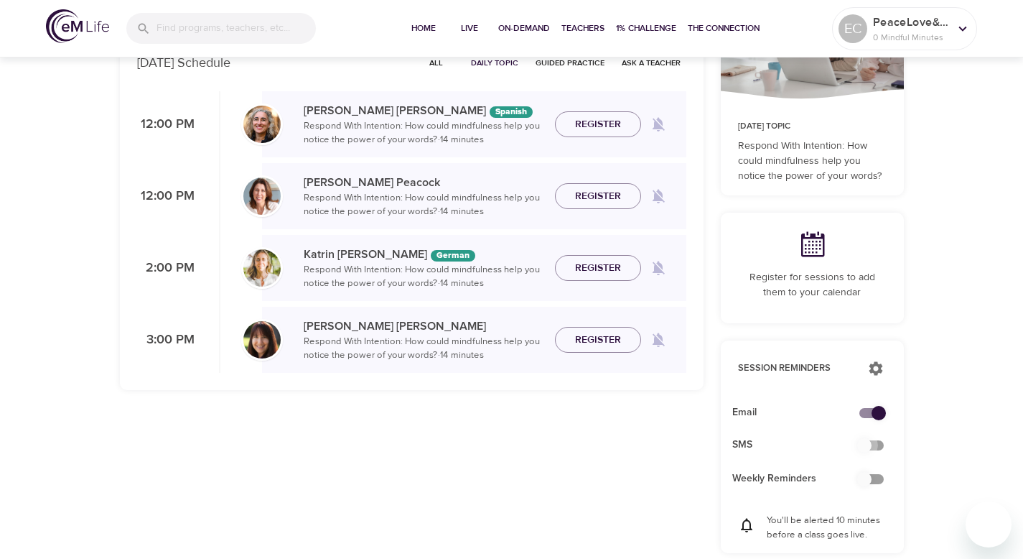
click at [877, 445] on input "checkbox" at bounding box center [864, 444] width 82 height 27
checkbox input "true"
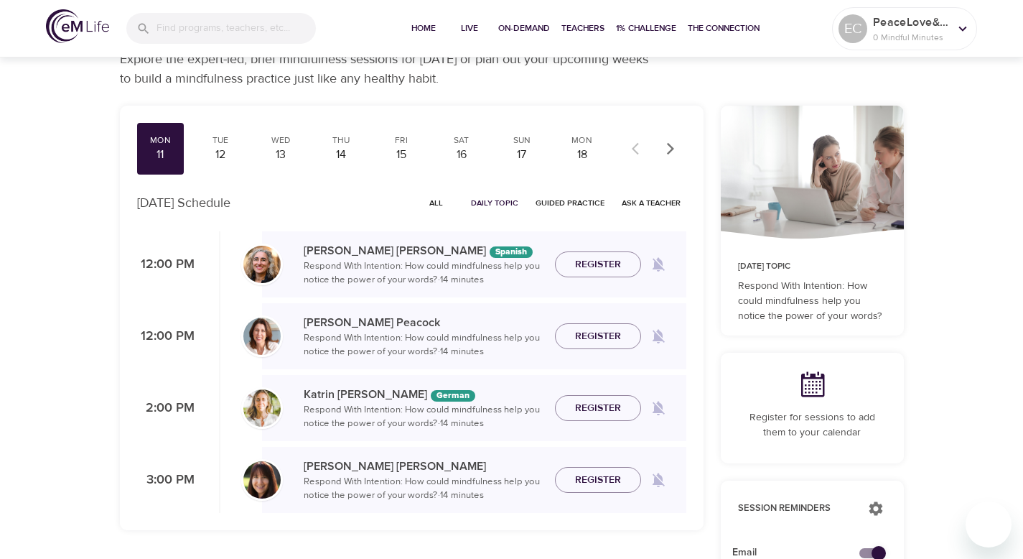
scroll to position [0, 0]
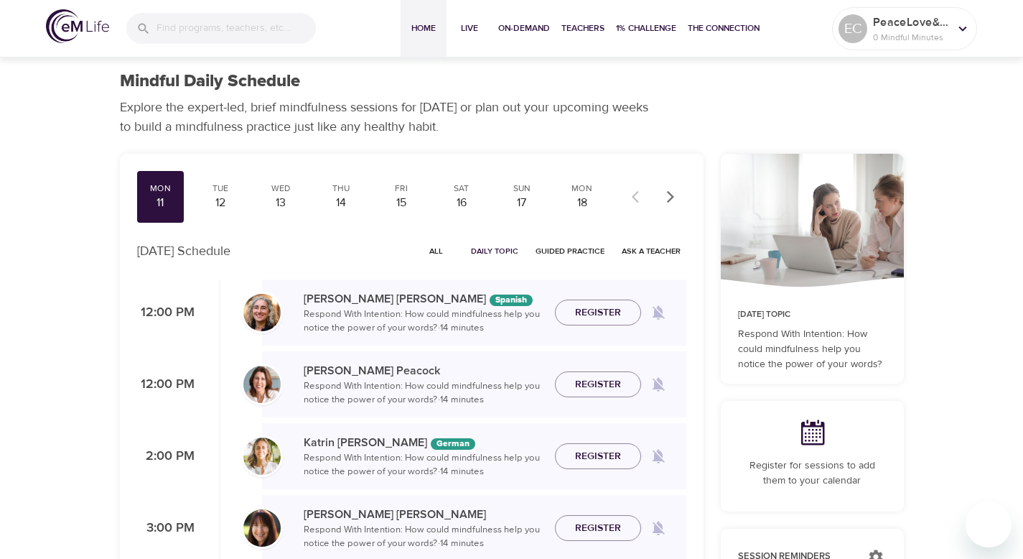
click at [428, 28] on span "Home" at bounding box center [423, 28] width 34 height 15
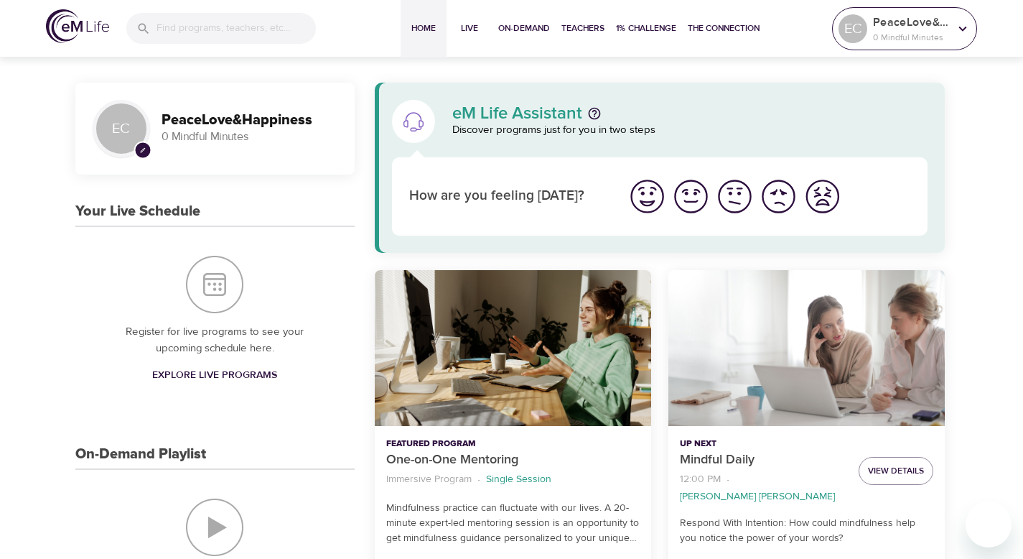
click at [959, 31] on icon at bounding box center [963, 29] width 16 height 16
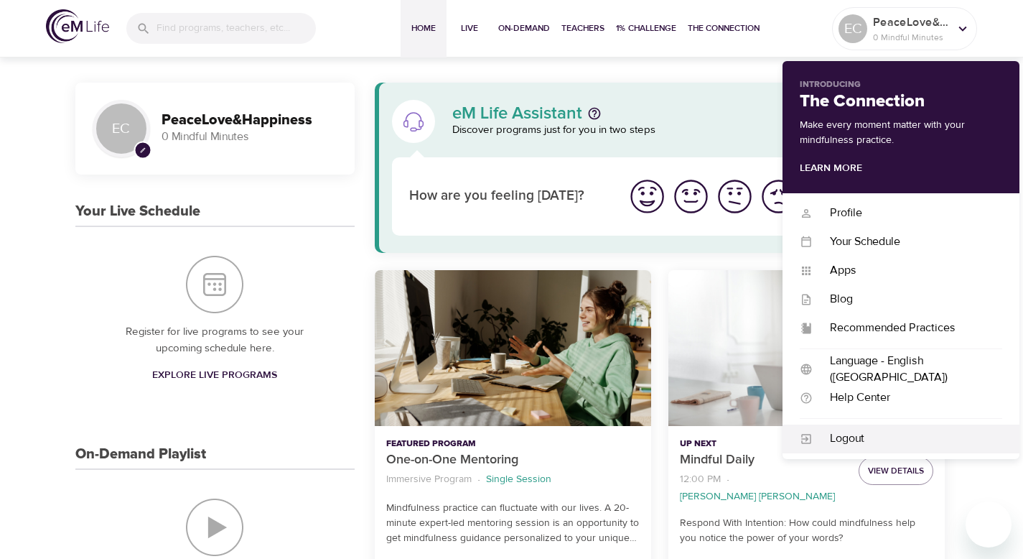
click at [833, 443] on div "Logout" at bounding box center [908, 438] width 190 height 17
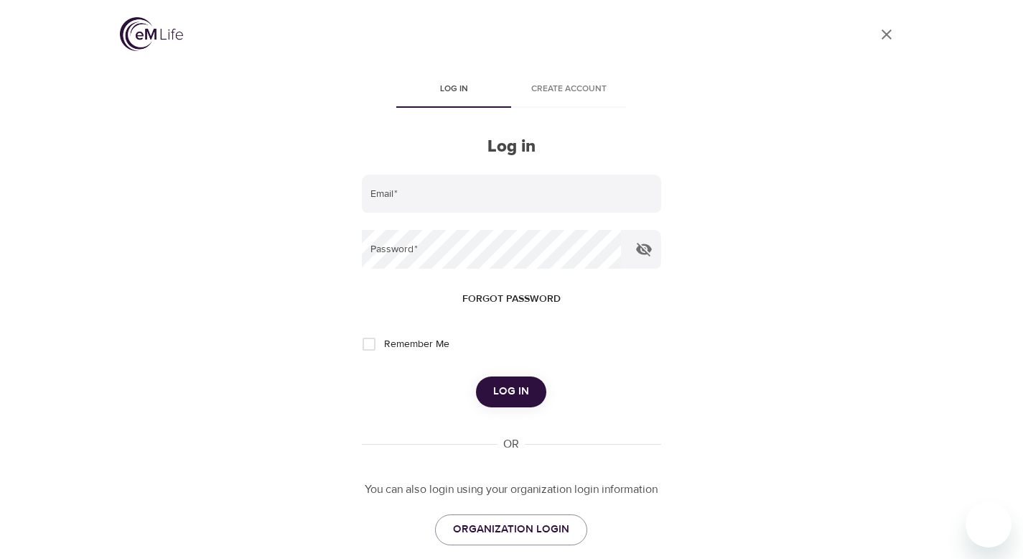
click at [178, 39] on img at bounding box center [151, 34] width 63 height 34
